Goal: Task Accomplishment & Management: Manage account settings

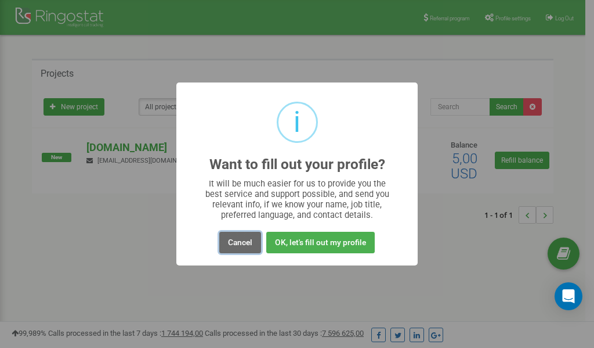
click at [243, 242] on button "Cancel" at bounding box center [240, 242] width 42 height 21
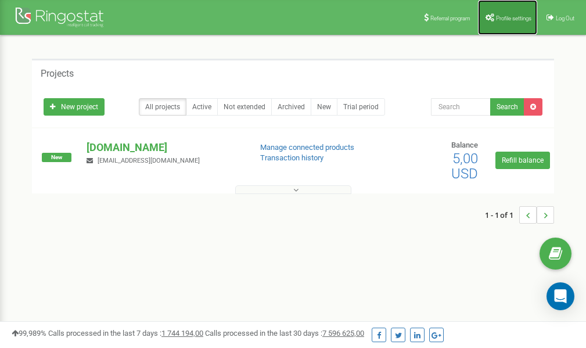
click at [504, 15] on span "Profile settings" at bounding box center [513, 18] width 35 height 6
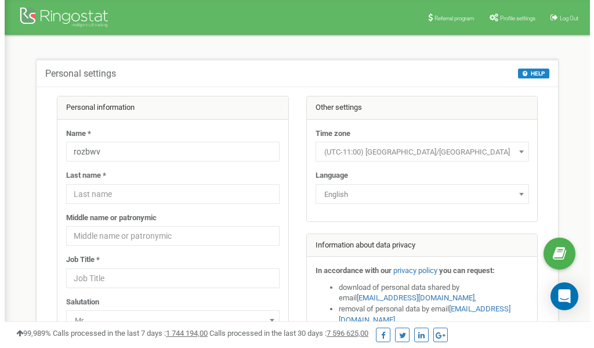
scroll to position [58, 0]
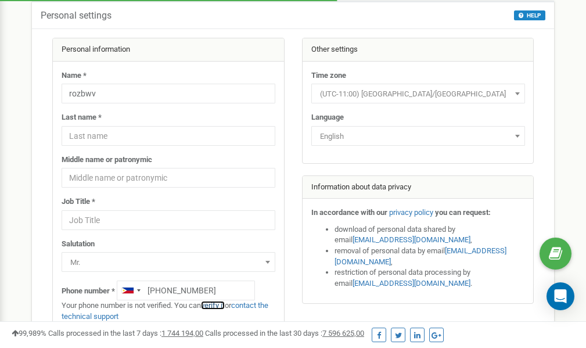
click at [217, 305] on link "verify it" at bounding box center [213, 305] width 24 height 9
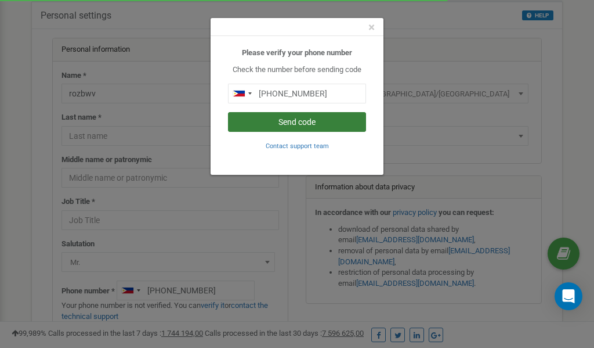
click at [312, 124] on button "Send code" at bounding box center [297, 122] width 138 height 20
